Goal: Transaction & Acquisition: Book appointment/travel/reservation

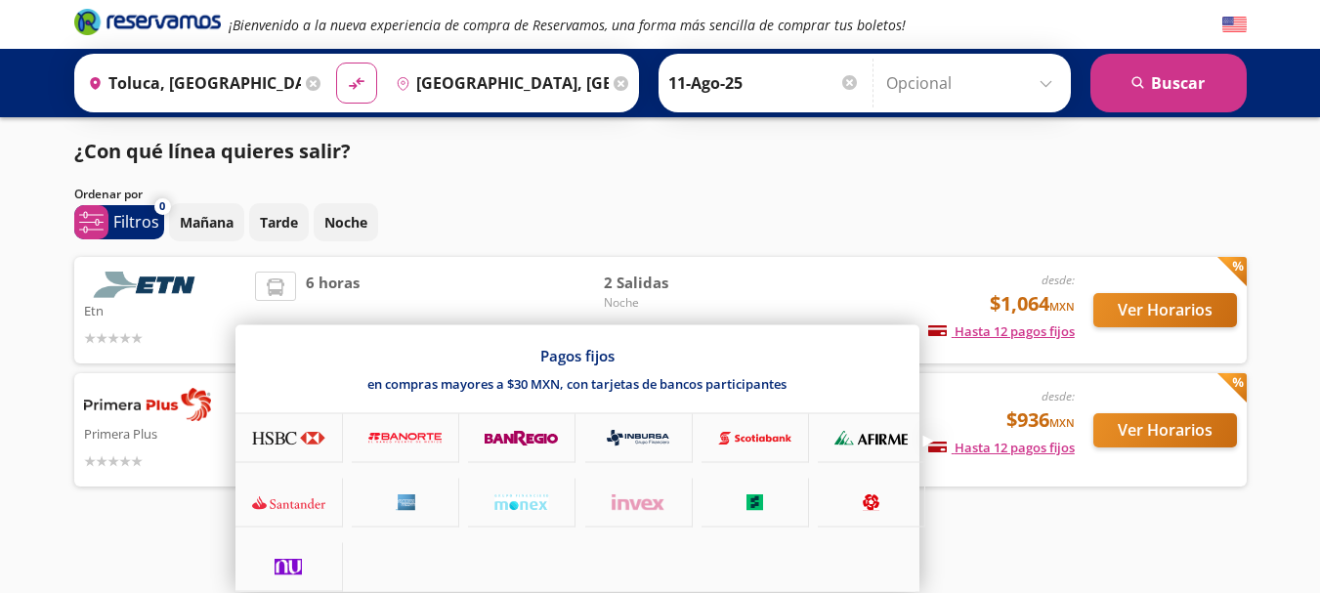
scroll to position [1, 0]
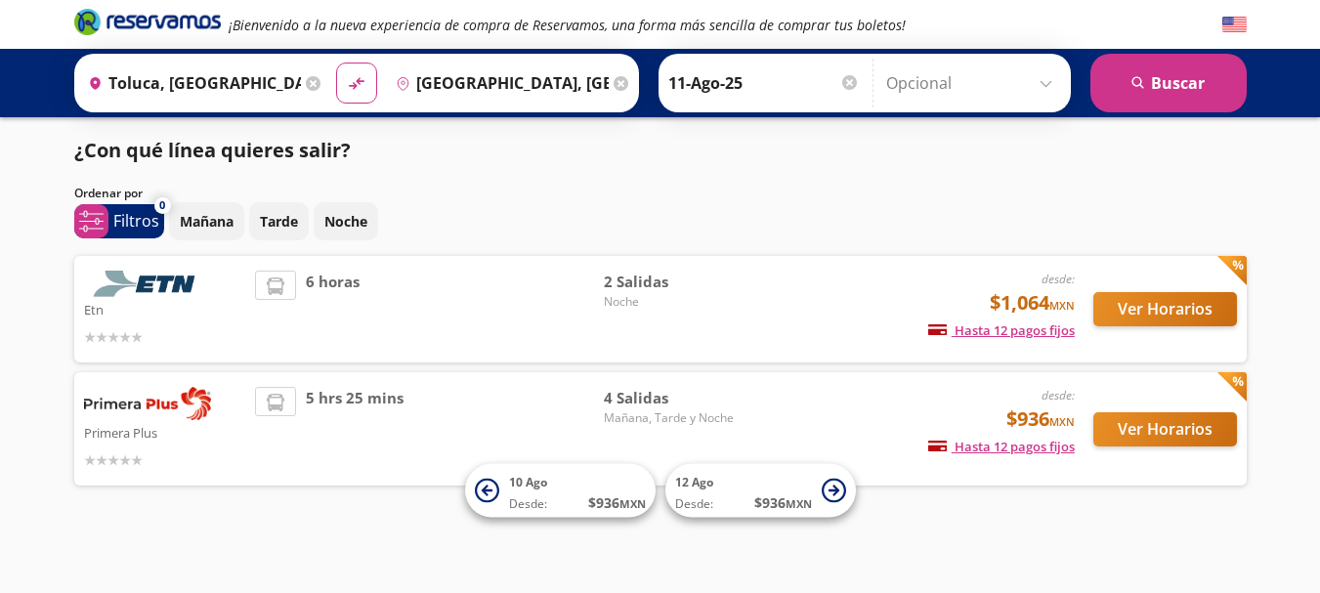
click at [1047, 203] on div "Mañana Tarde Noche" at bounding box center [708, 221] width 1078 height 38
click at [1150, 426] on button "Ver Horarios" at bounding box center [1165, 429] width 144 height 34
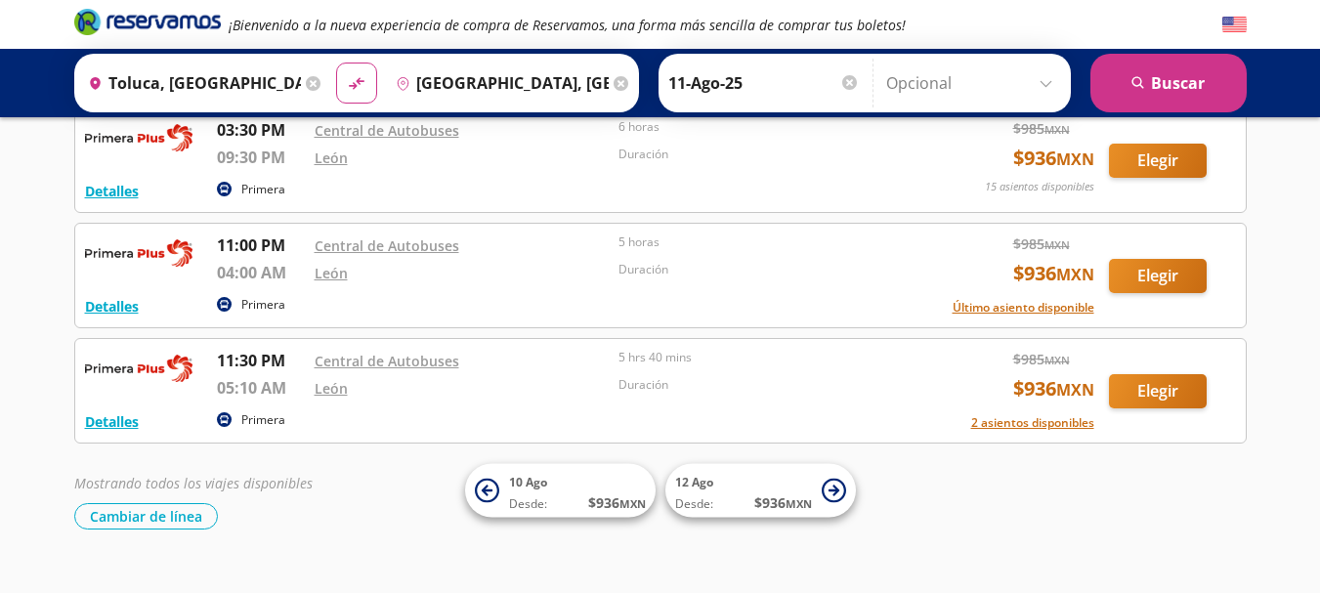
scroll to position [266, 0]
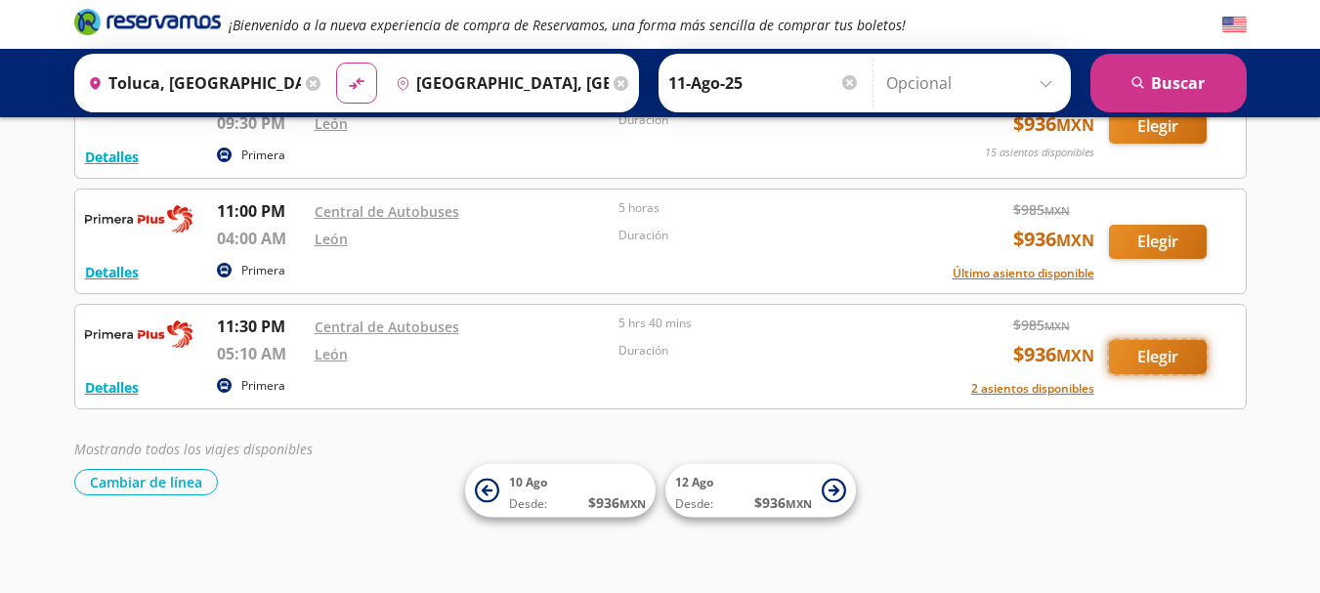
click at [1147, 352] on button "Elegir" at bounding box center [1158, 357] width 98 height 34
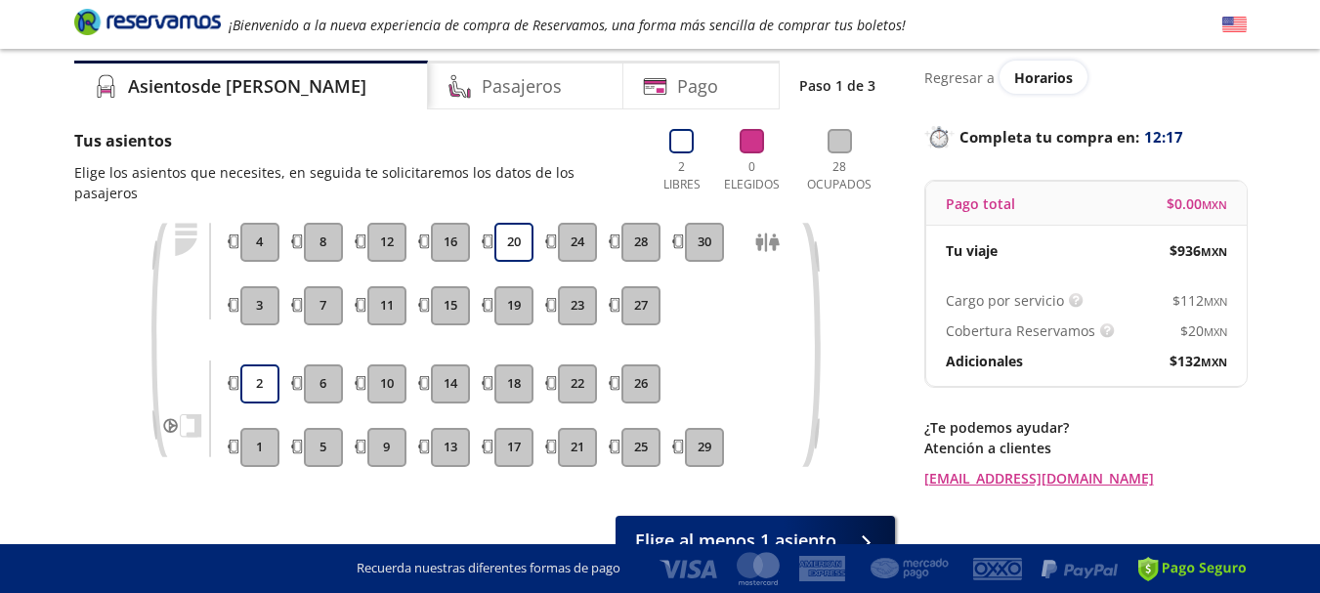
scroll to position [98, 0]
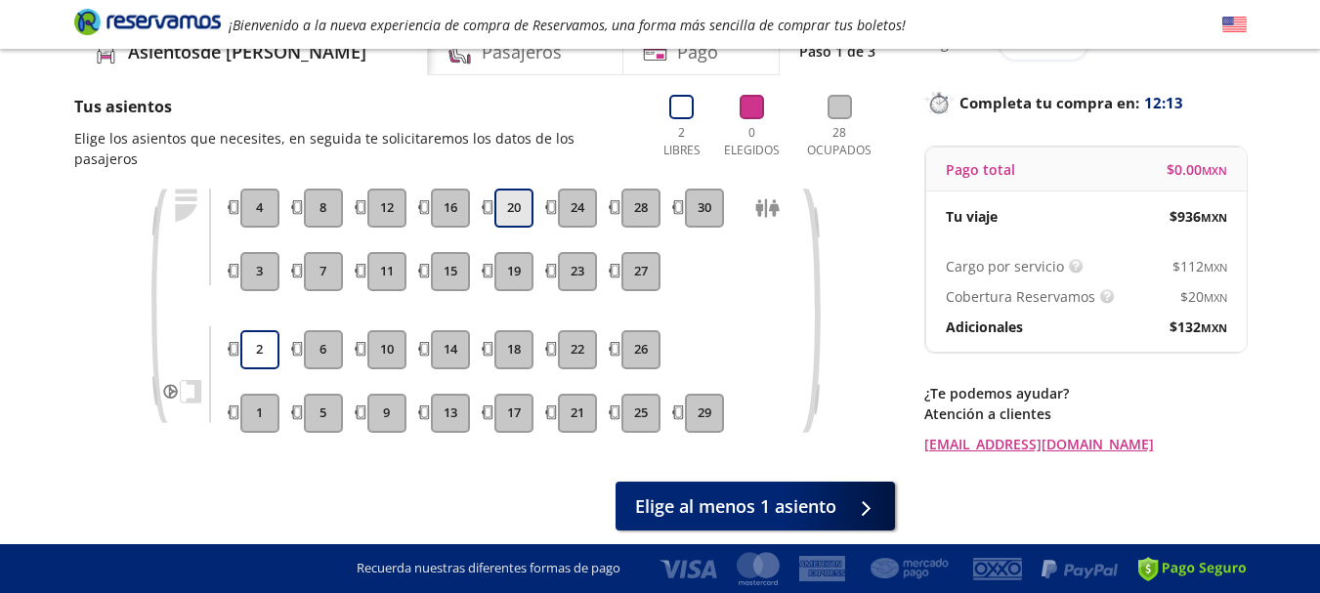
click at [496, 191] on button "20" at bounding box center [513, 208] width 39 height 39
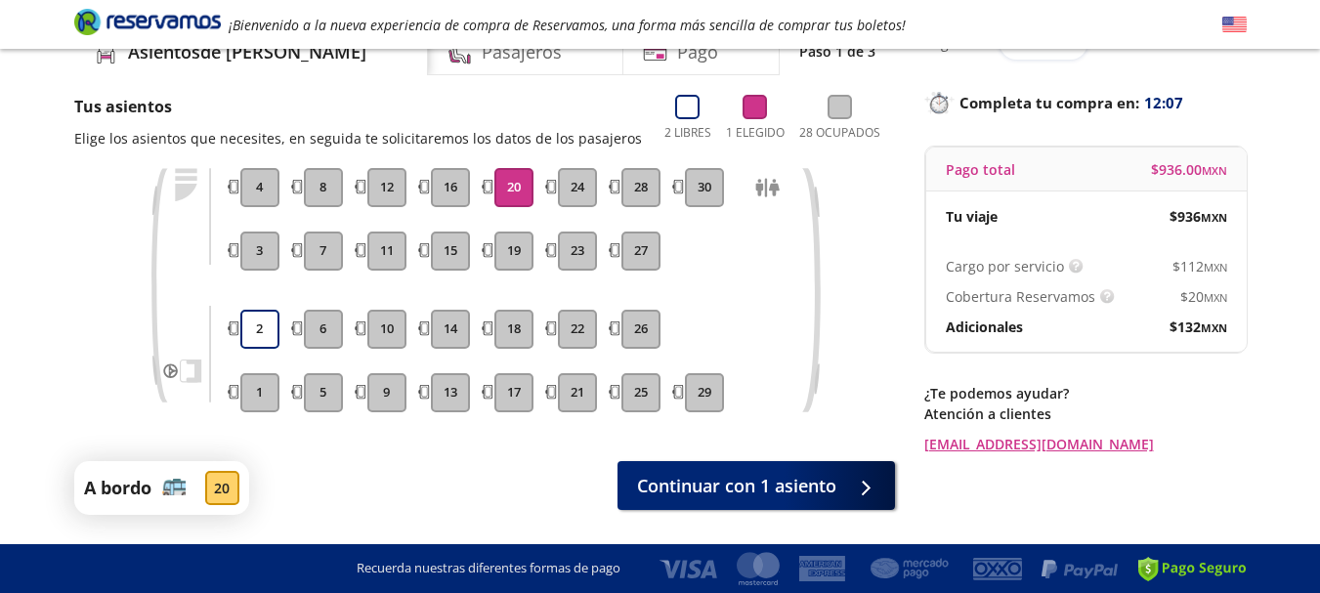
click at [830, 397] on div "1 2 3 4 5 6 7 8 9 10 11 12 13 14 15 16 17 18 19 20 21 22 23 24 25 26 27 28 29 30" at bounding box center [484, 305] width 821 height 274
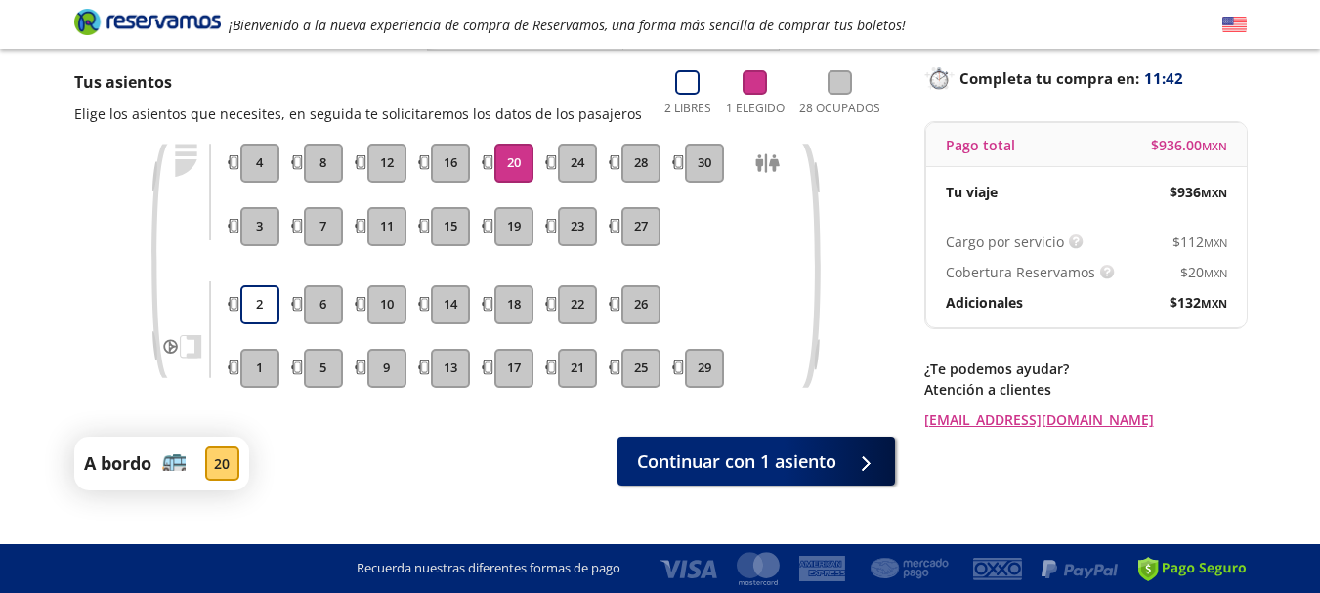
scroll to position [156, 0]
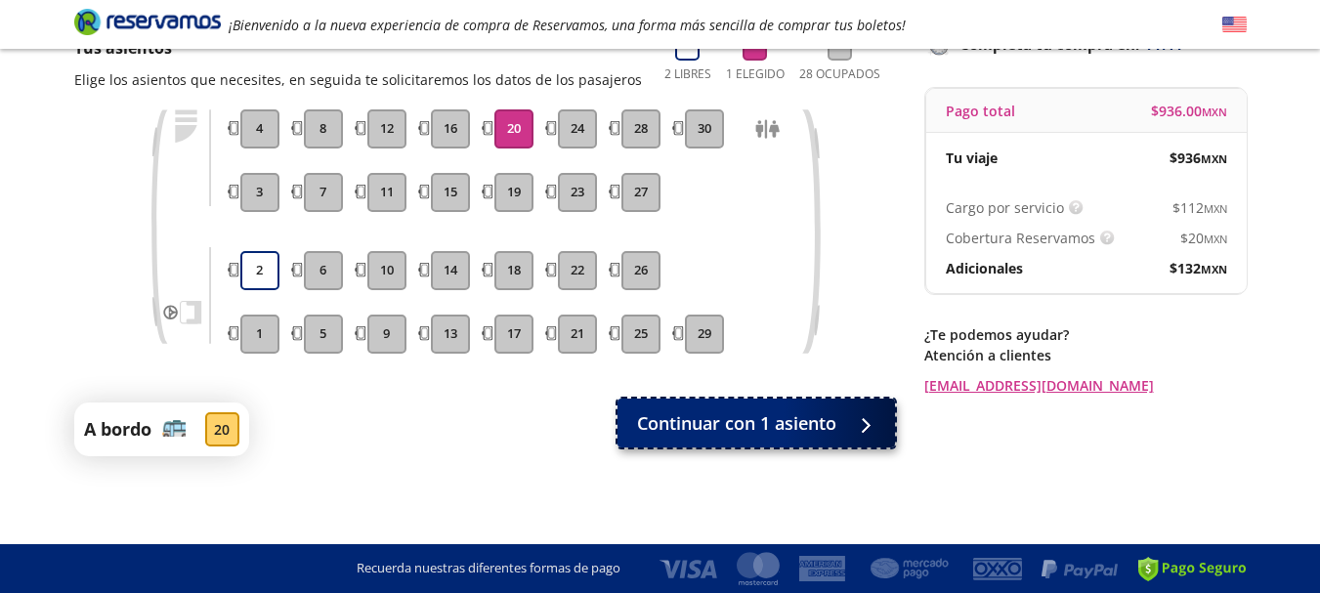
click at [756, 426] on span "Continuar con 1 asiento" at bounding box center [736, 423] width 199 height 26
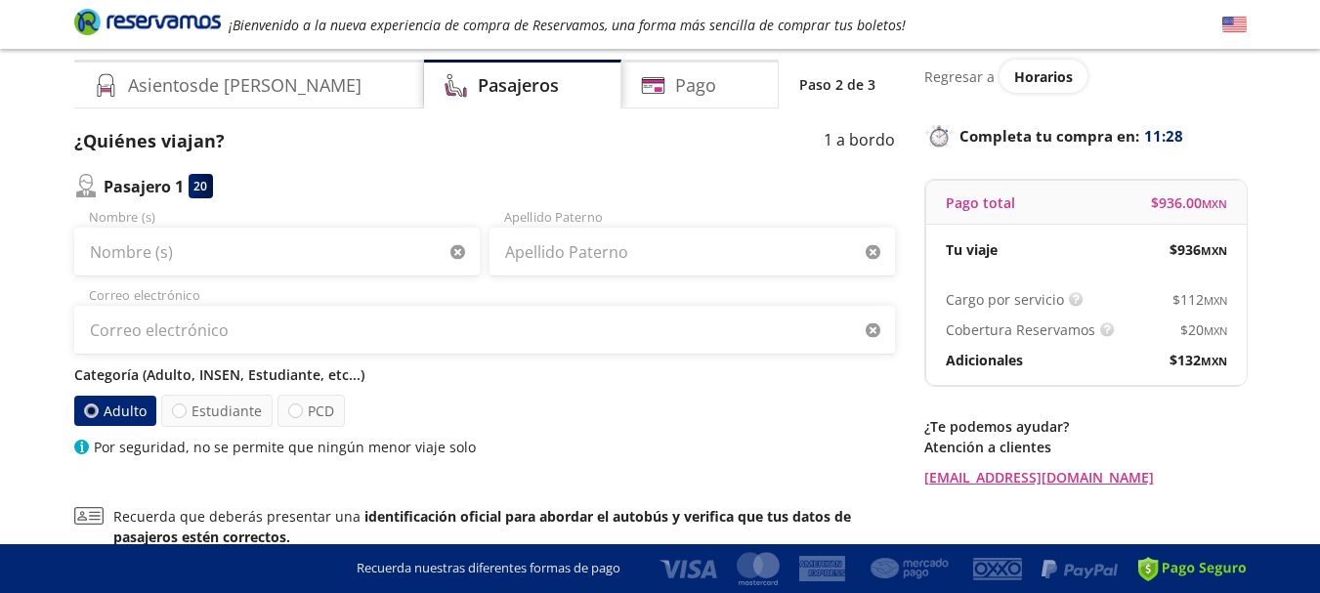
scroll to position [98, 0]
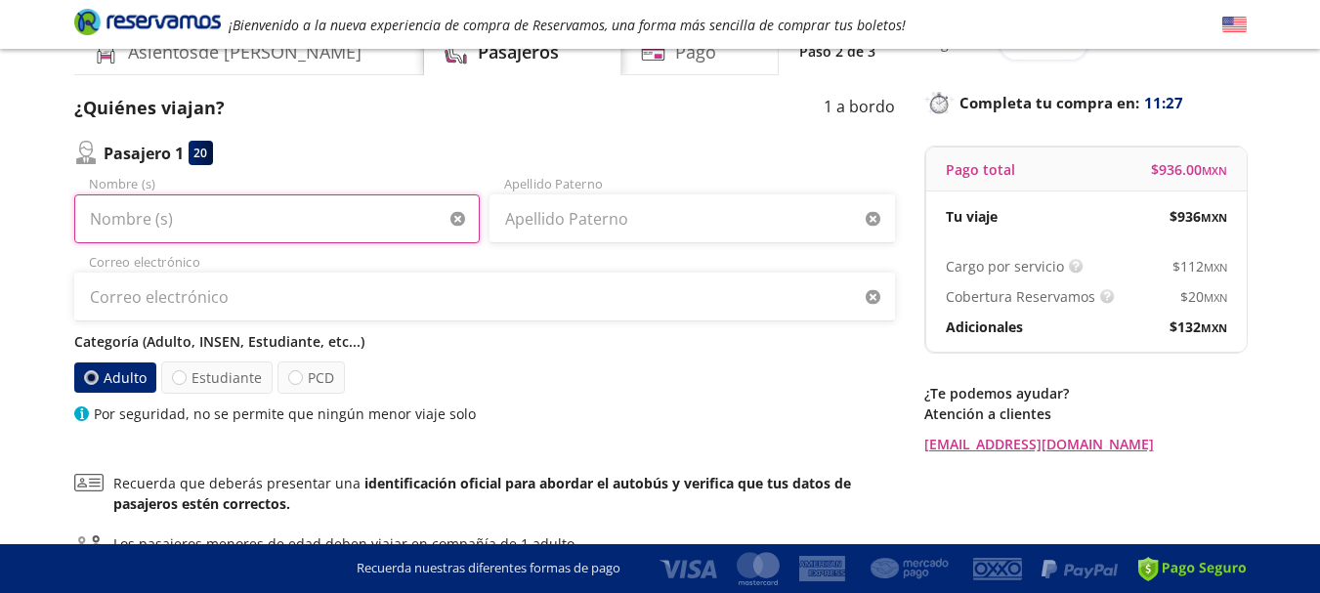
click at [140, 222] on input "Nombre (s)" at bounding box center [277, 218] width 406 height 49
type input "[PERSON_NAME] [PERSON_NAME]"
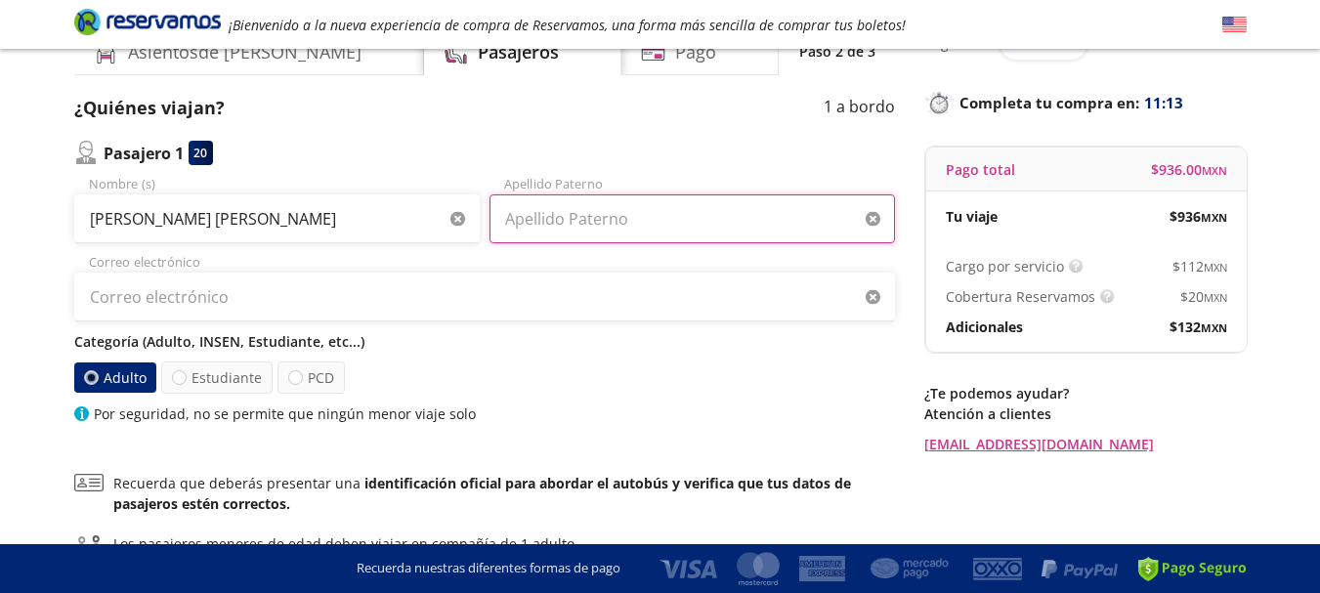
click at [586, 224] on input "Apellido Paterno" at bounding box center [693, 218] width 406 height 49
type input "CRUZ"
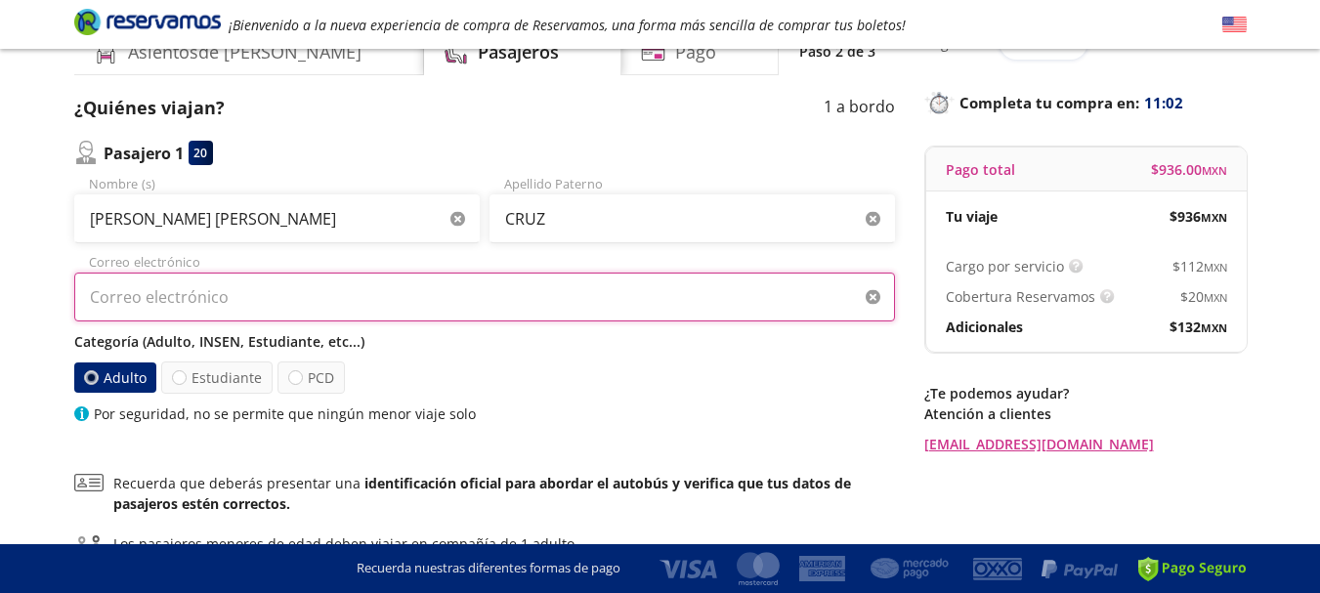
click at [156, 305] on input "Correo electrónico" at bounding box center [484, 297] width 821 height 49
type input "[EMAIL_ADDRESS][DOMAIN_NAME]"
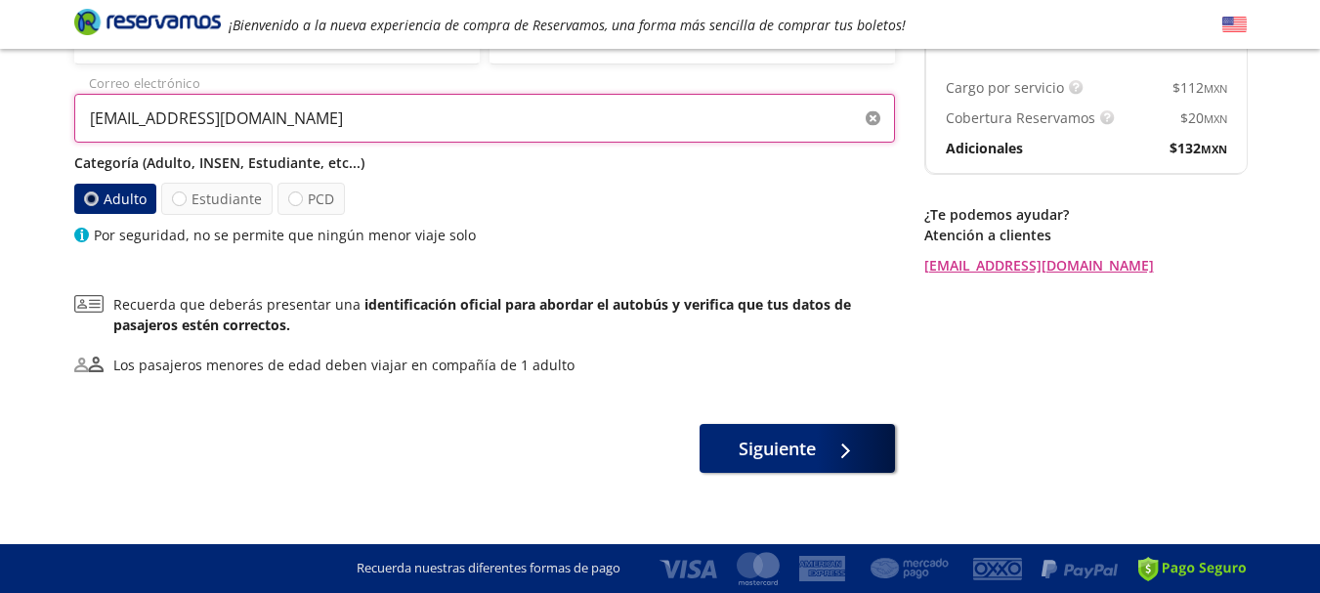
scroll to position [293, 0]
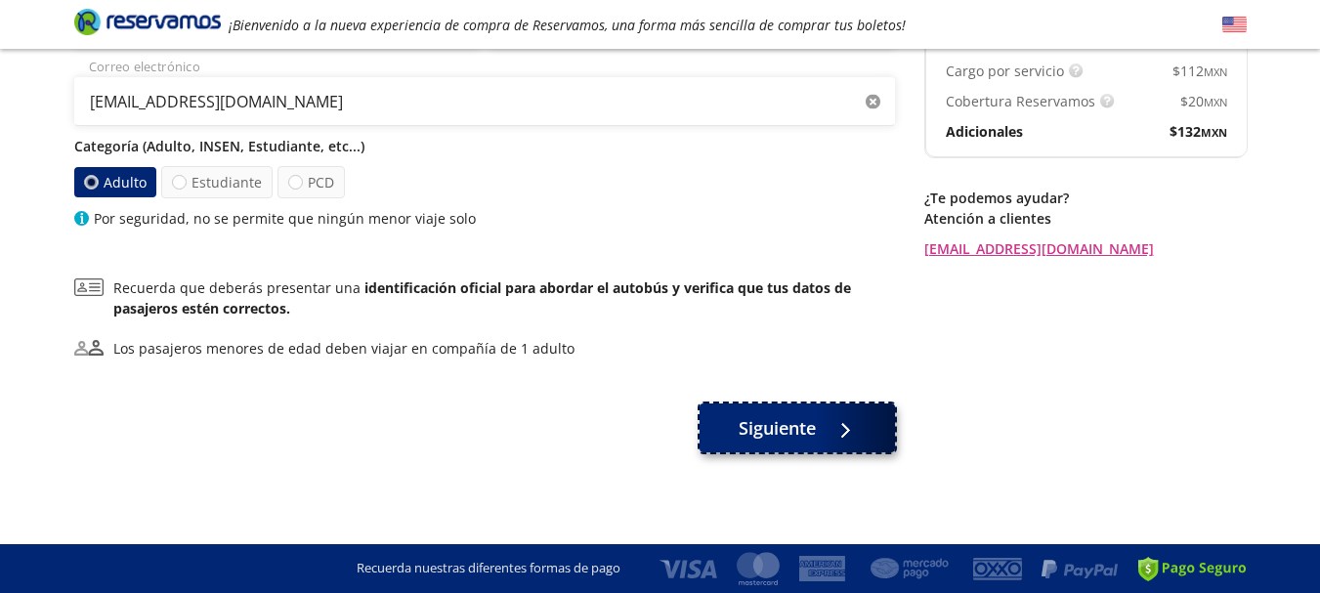
click at [774, 434] on span "Siguiente" at bounding box center [777, 428] width 77 height 26
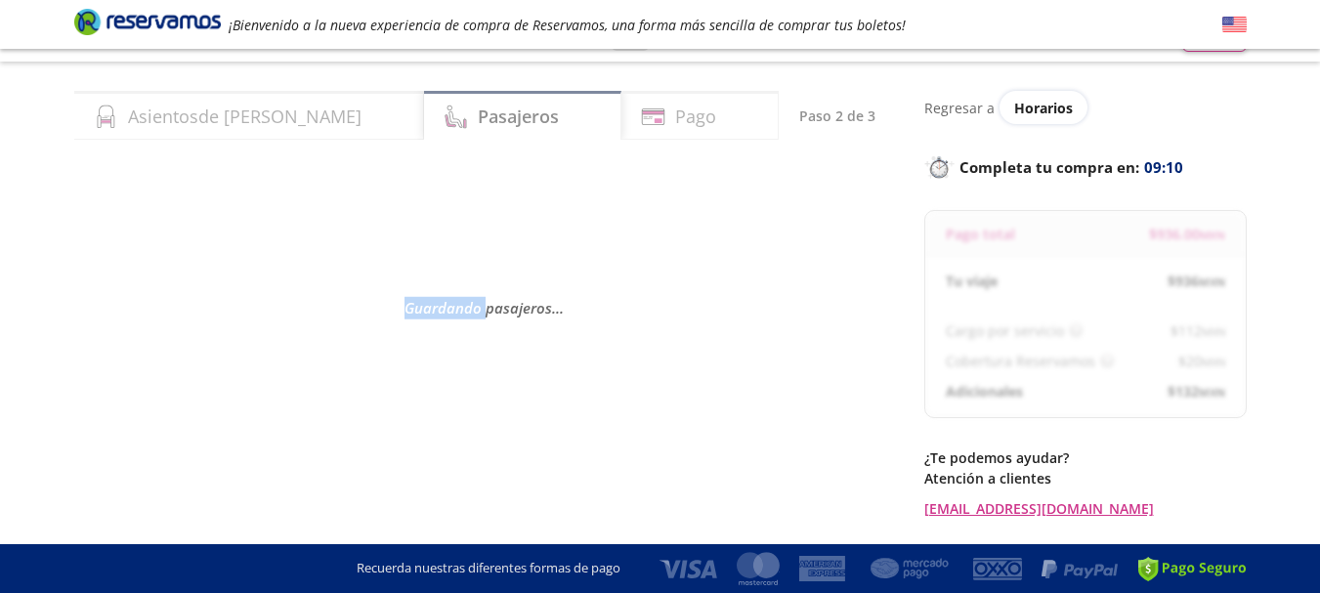
scroll to position [0, 0]
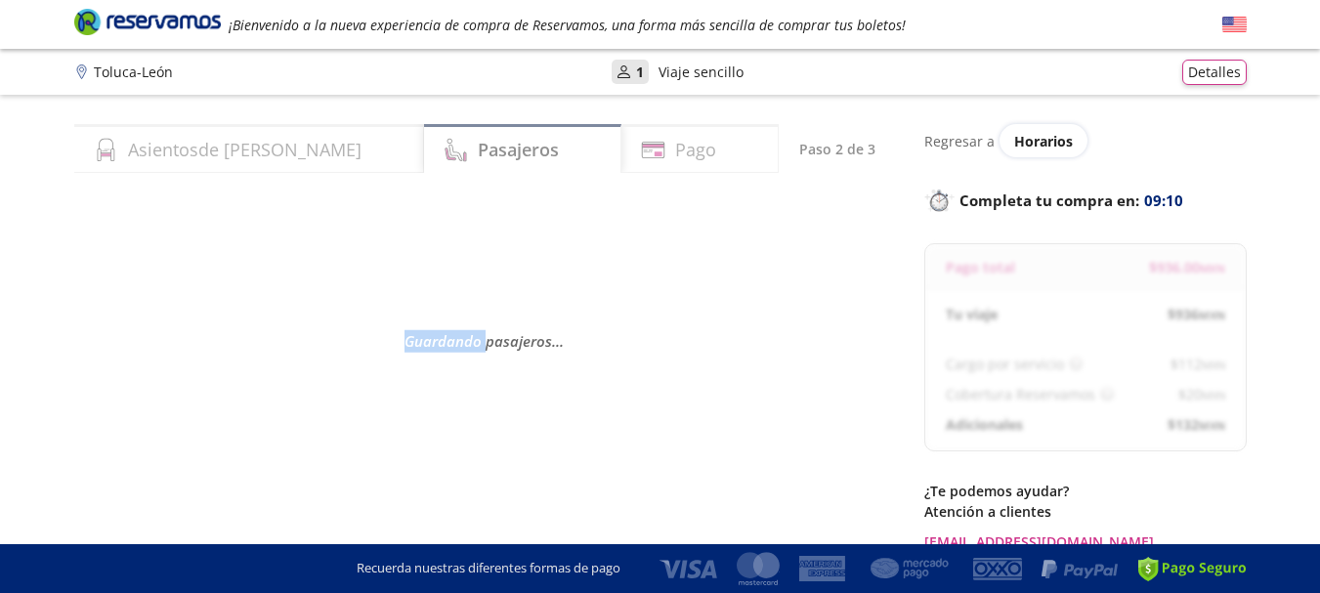
select select "MX"
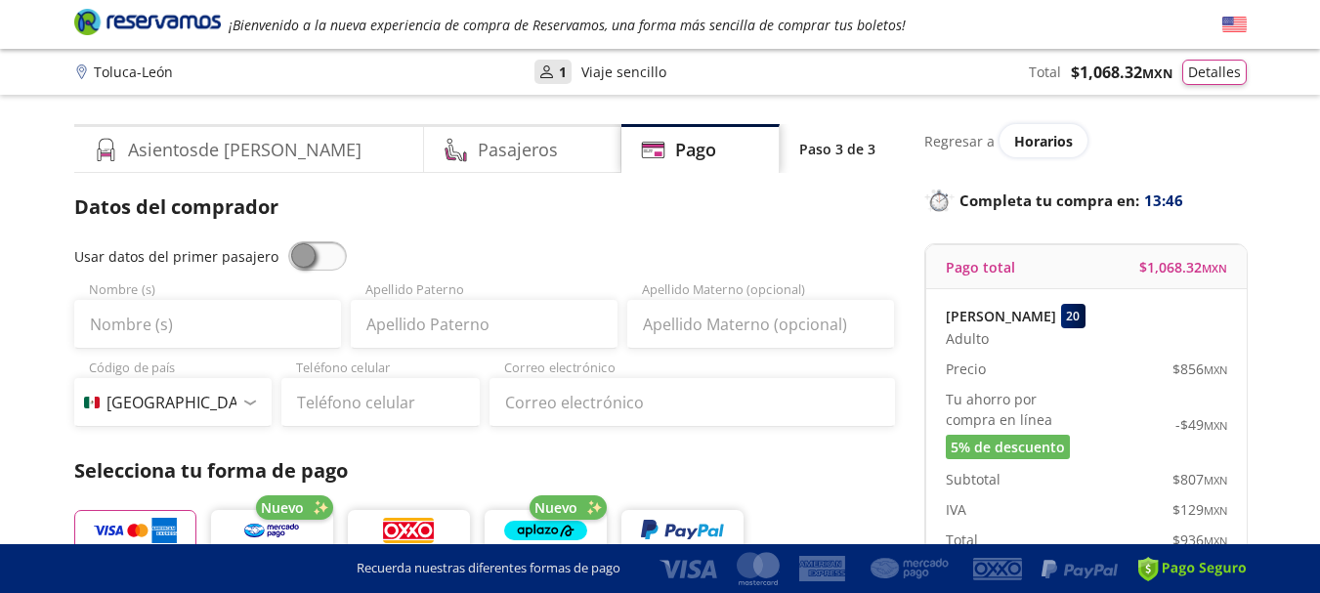
click at [326, 253] on span at bounding box center [317, 255] width 59 height 29
click at [288, 241] on input "checkbox" at bounding box center [288, 241] width 0 height 0
type input "[PERSON_NAME] [PERSON_NAME]"
type input "CRUZ"
type input "[EMAIL_ADDRESS][DOMAIN_NAME]"
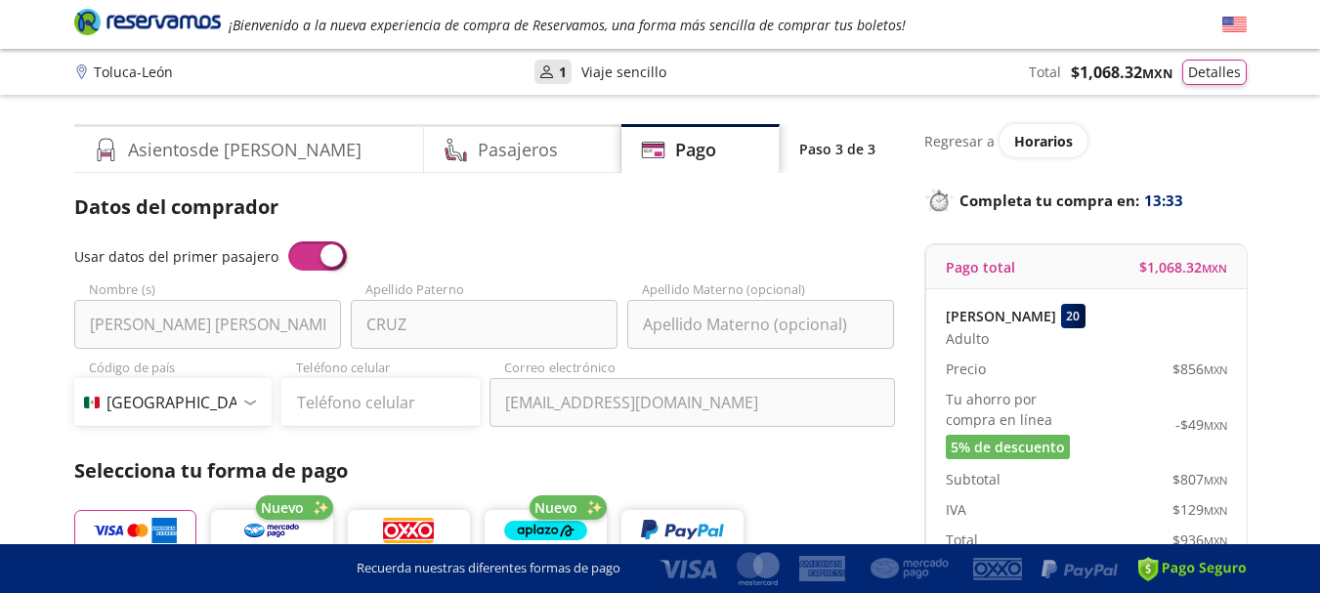
click at [297, 258] on span at bounding box center [317, 255] width 59 height 29
click at [288, 241] on input "checkbox" at bounding box center [288, 241] width 0 height 0
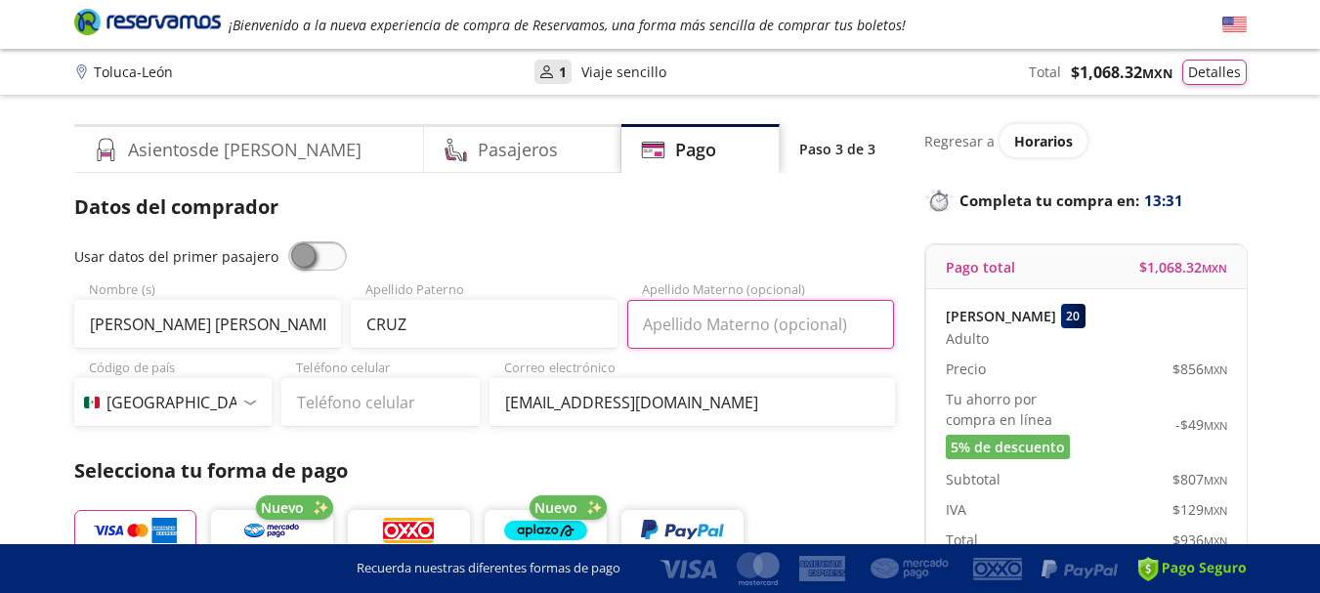
click at [692, 331] on input "Apellido Materno (opcional)" at bounding box center [760, 324] width 267 height 49
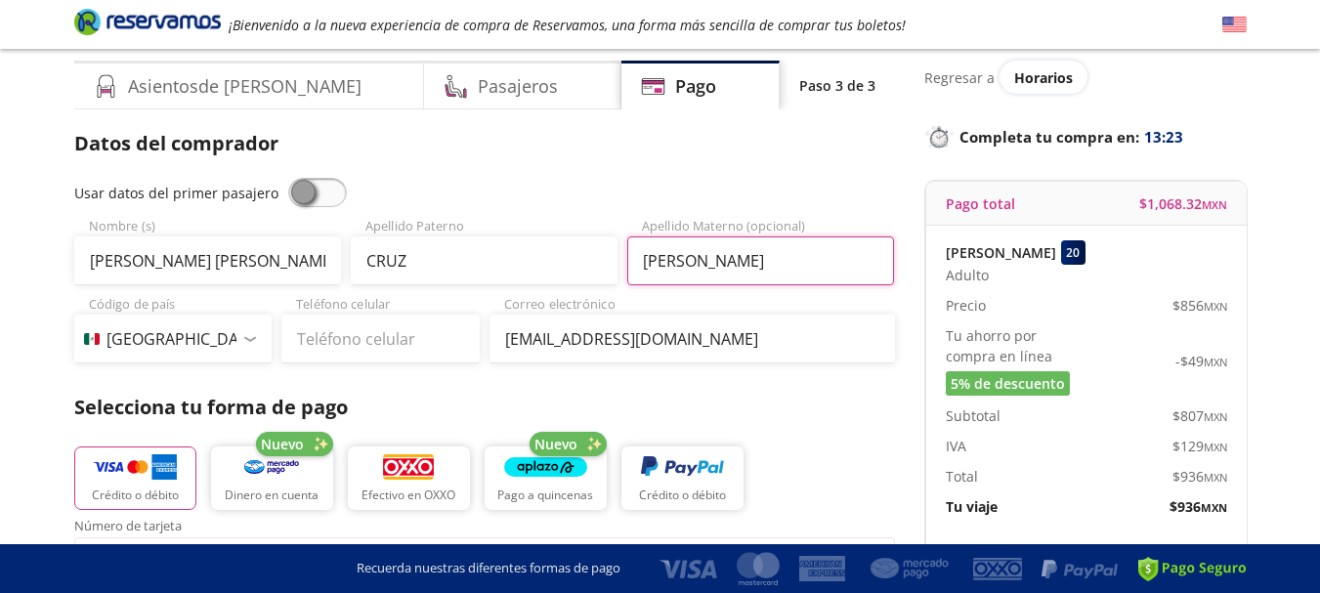
scroll to position [98, 0]
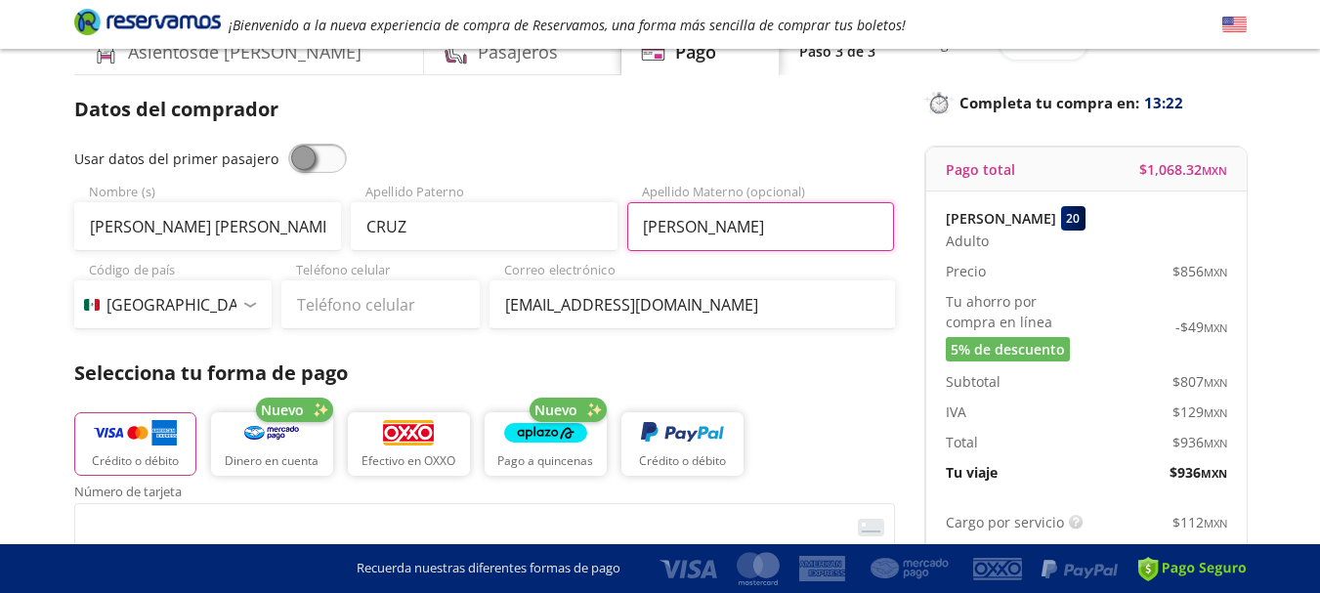
type input "[PERSON_NAME]"
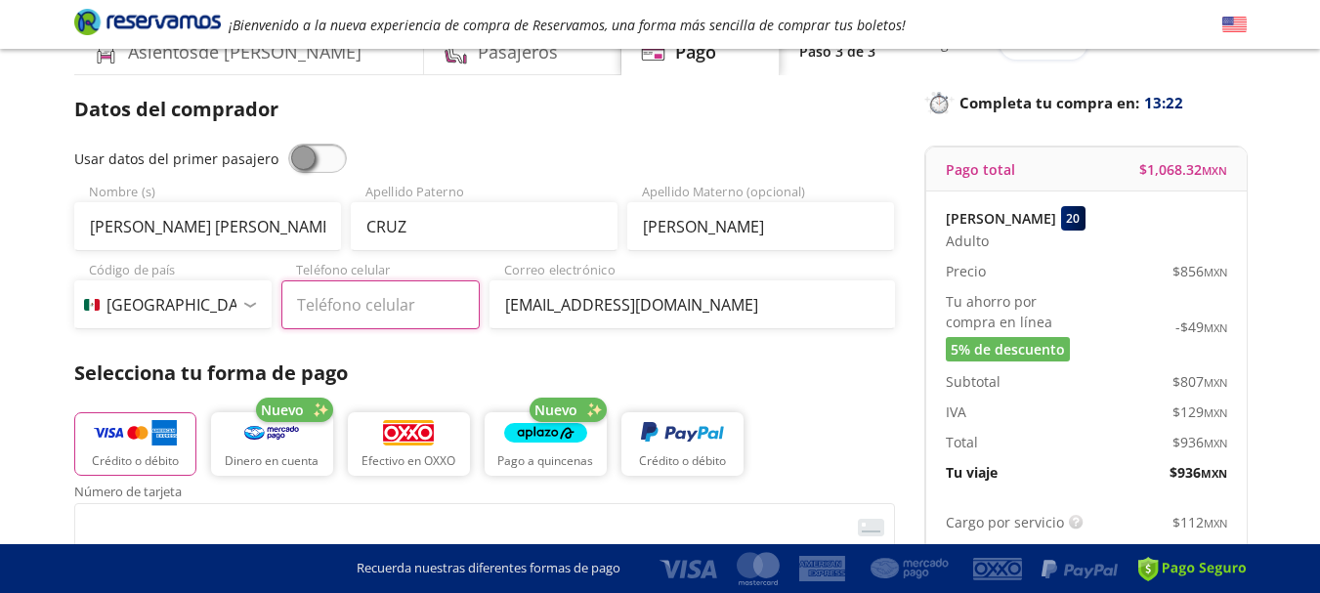
click at [349, 302] on input "Teléfono celular" at bounding box center [380, 304] width 198 height 49
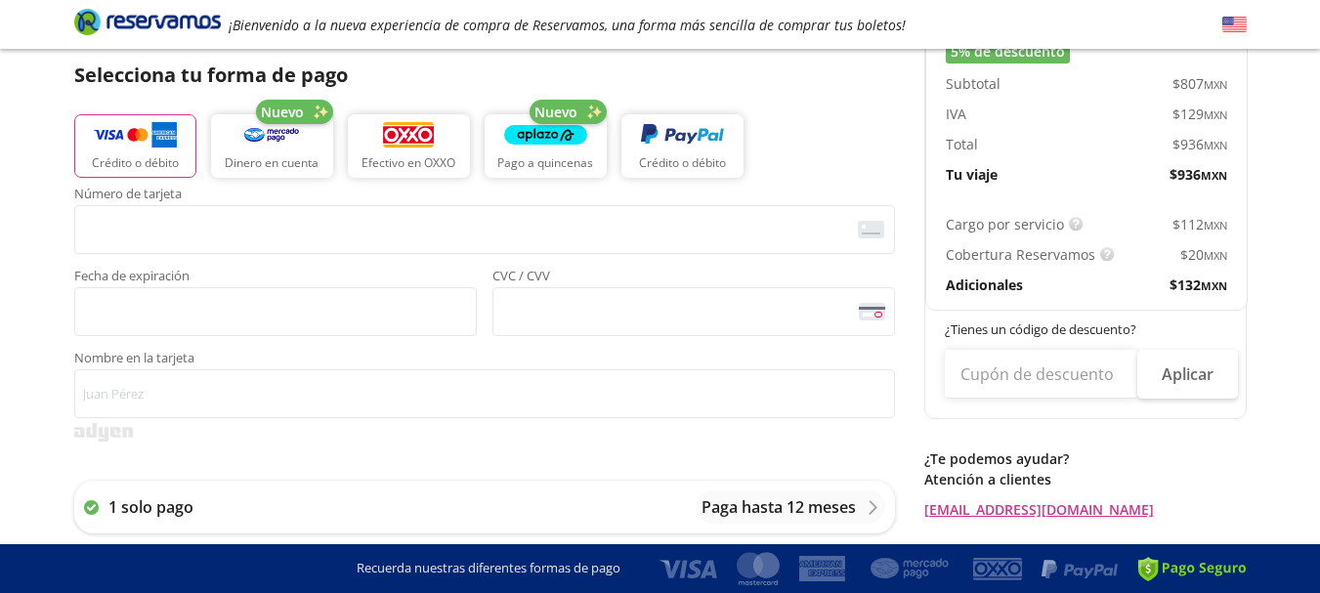
scroll to position [391, 0]
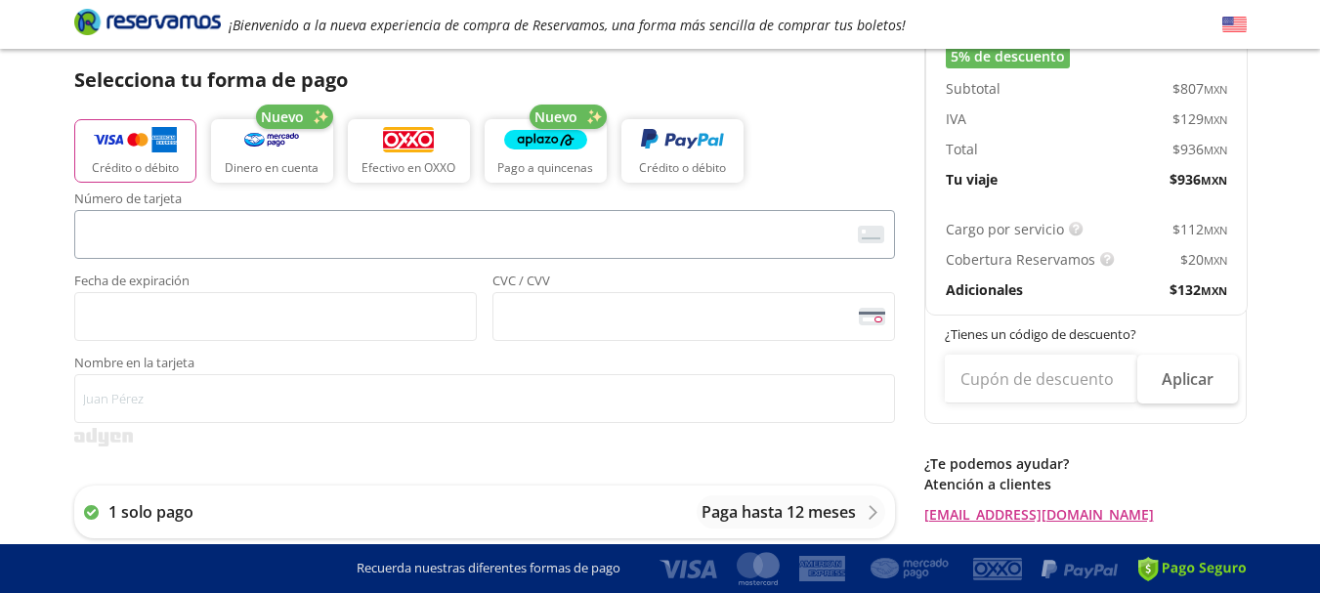
type input "[PHONE_NUMBER]"
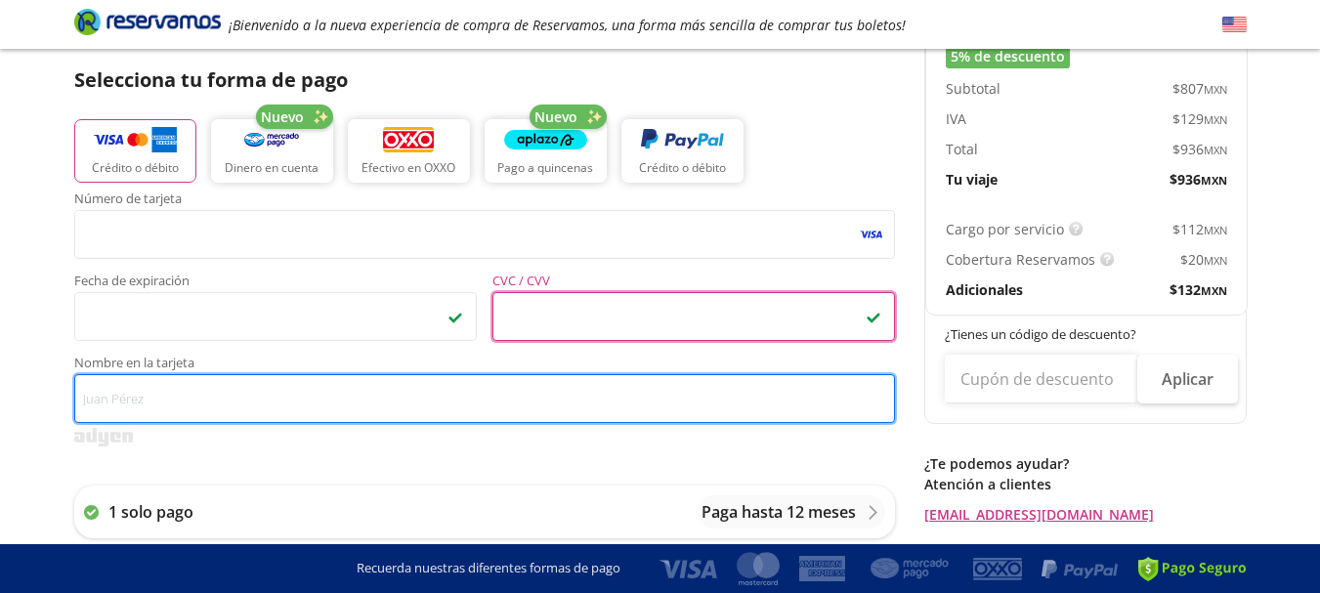
click at [118, 403] on input "Nombre en la tarjeta" at bounding box center [484, 398] width 821 height 49
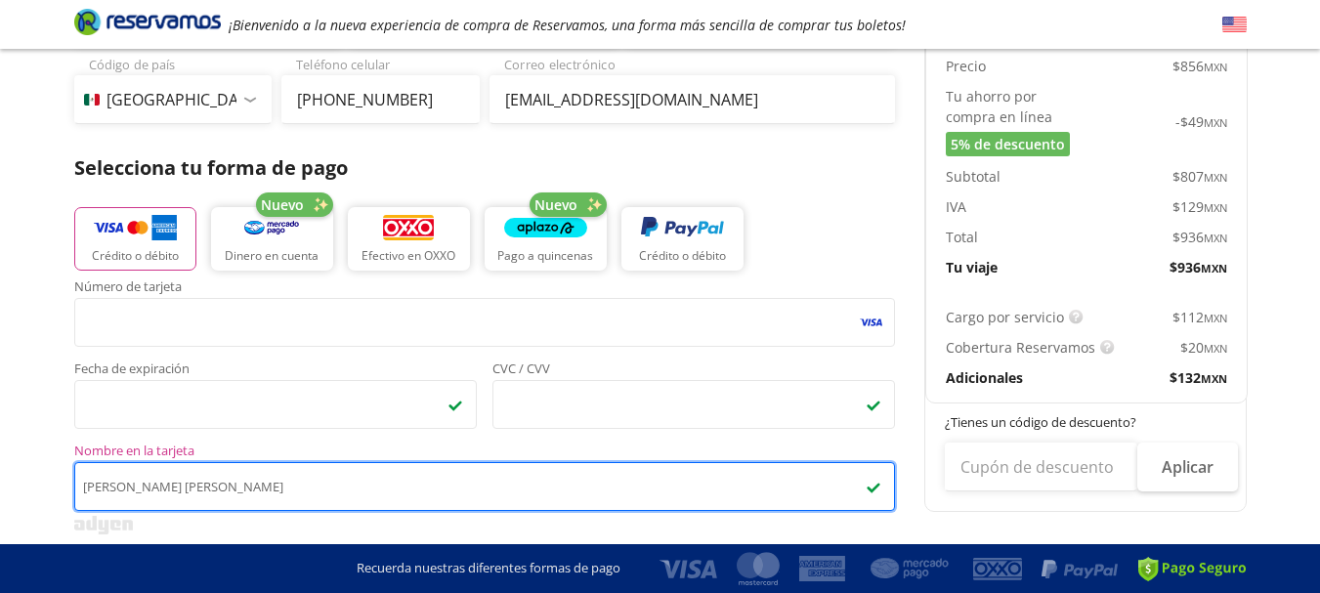
scroll to position [287, 0]
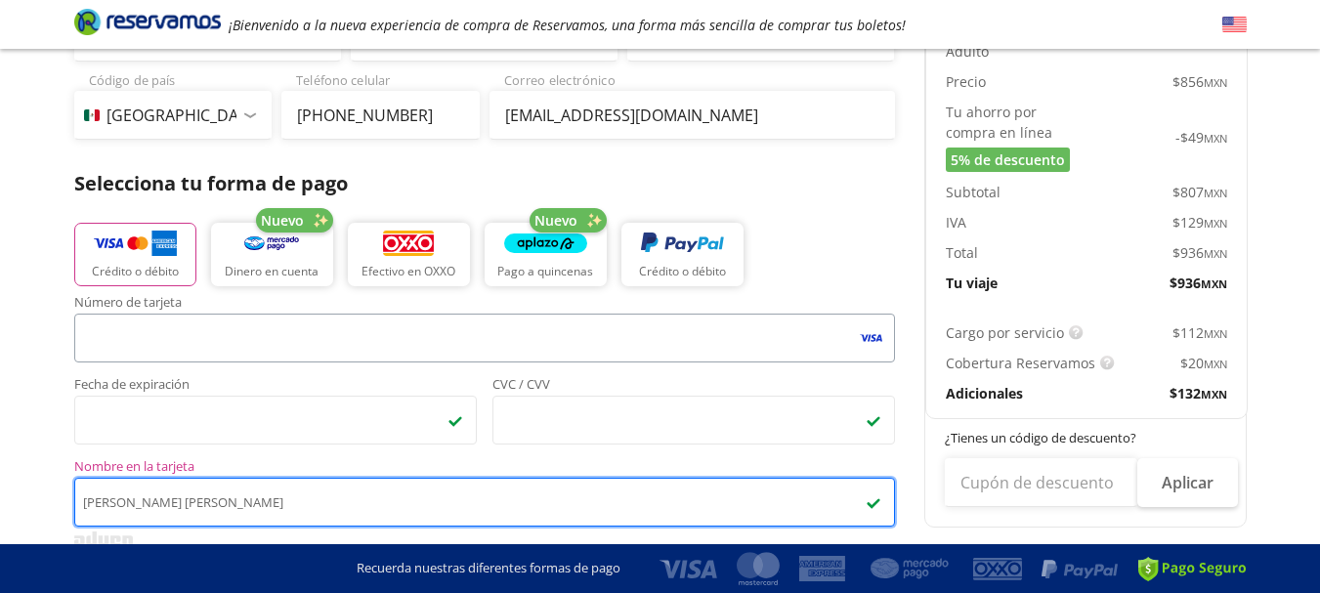
type input "[PERSON_NAME] [PERSON_NAME]"
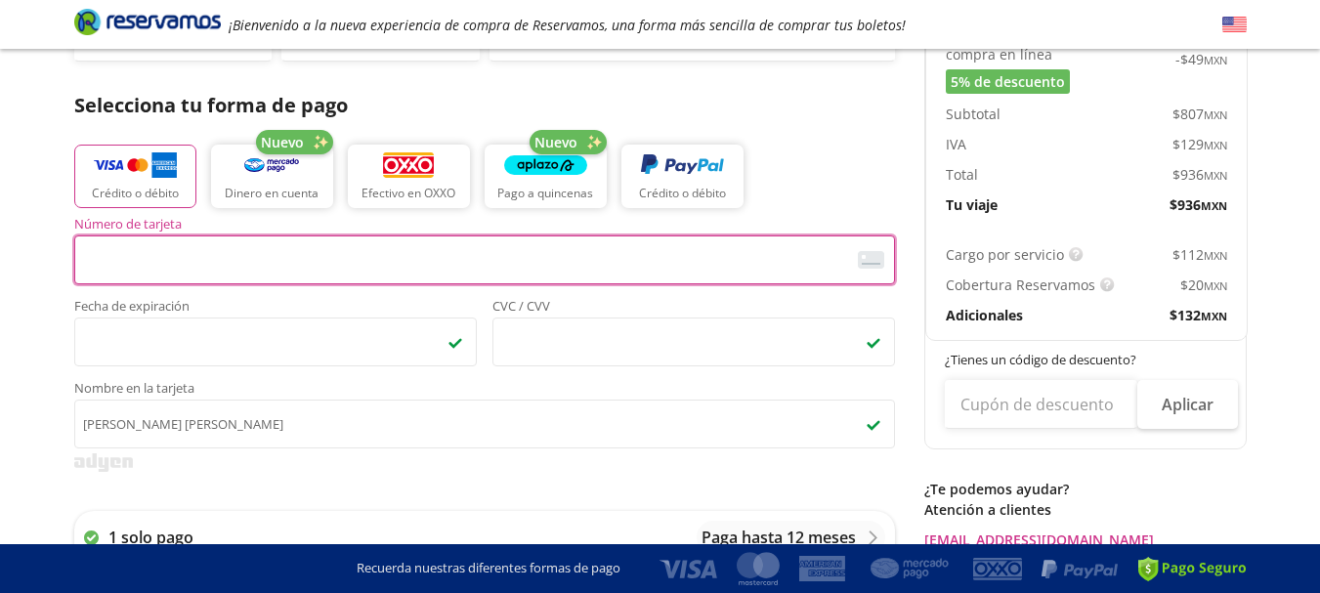
scroll to position [483, 0]
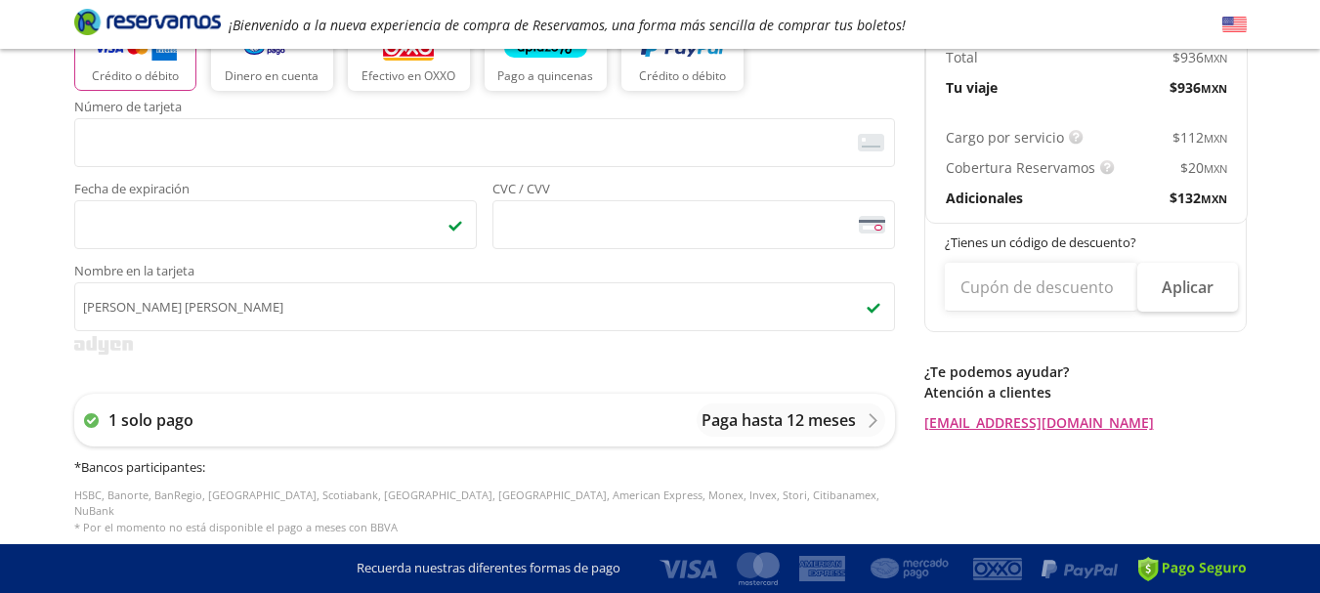
click at [24, 236] on div "Group 9 Created with Sketch. Pago Toluca - [PERSON_NAME] ¡[PERSON_NAME] a la nu…" at bounding box center [660, 307] width 1320 height 1580
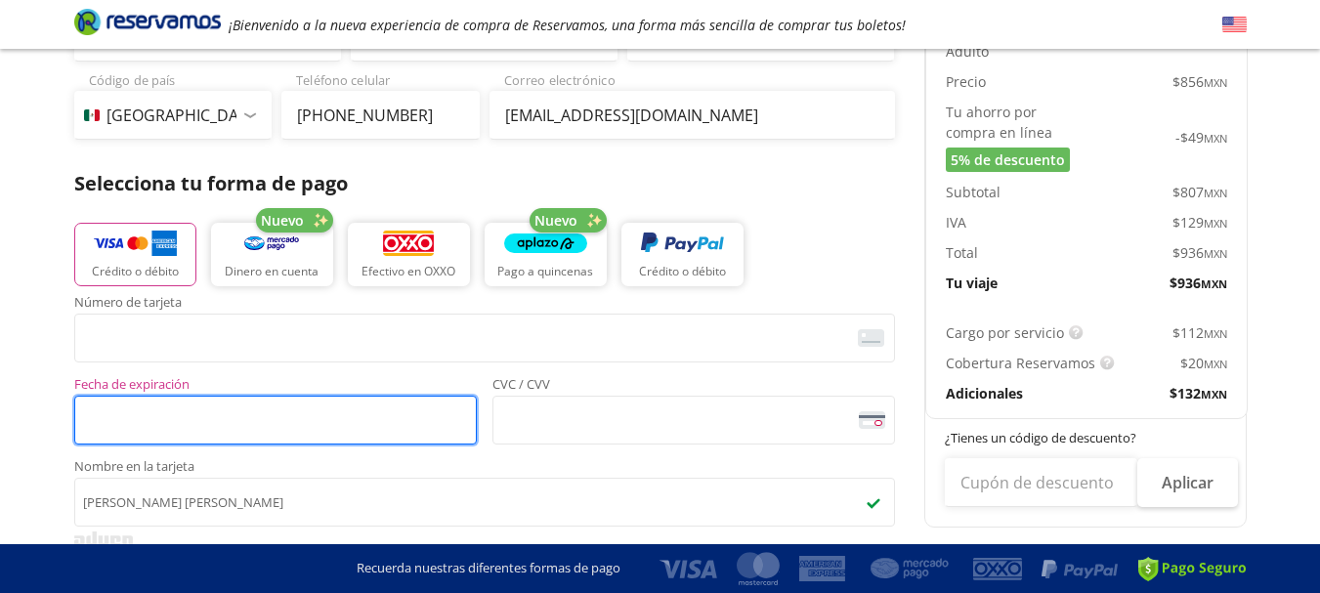
scroll to position [0, 0]
